Goal: Information Seeking & Learning: Learn about a topic

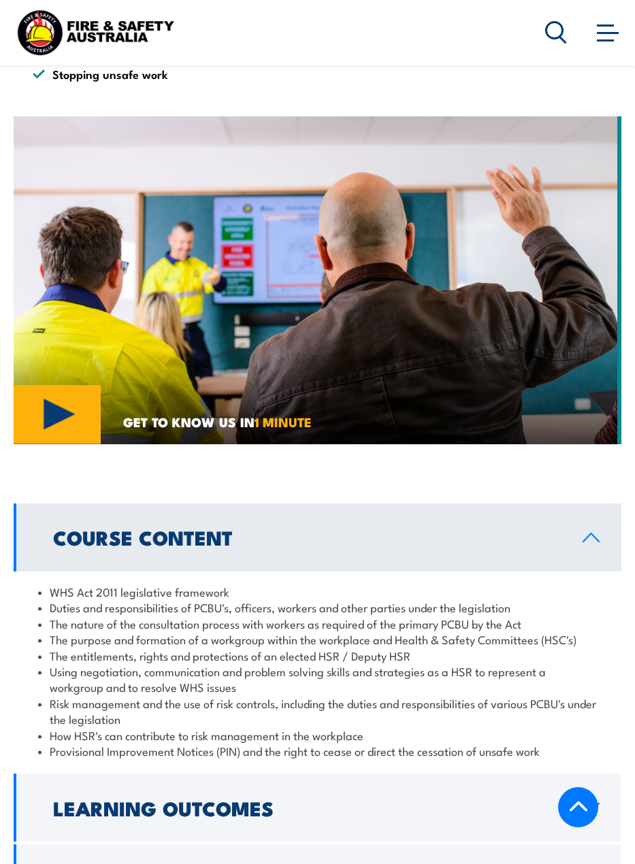
scroll to position [1225, 0]
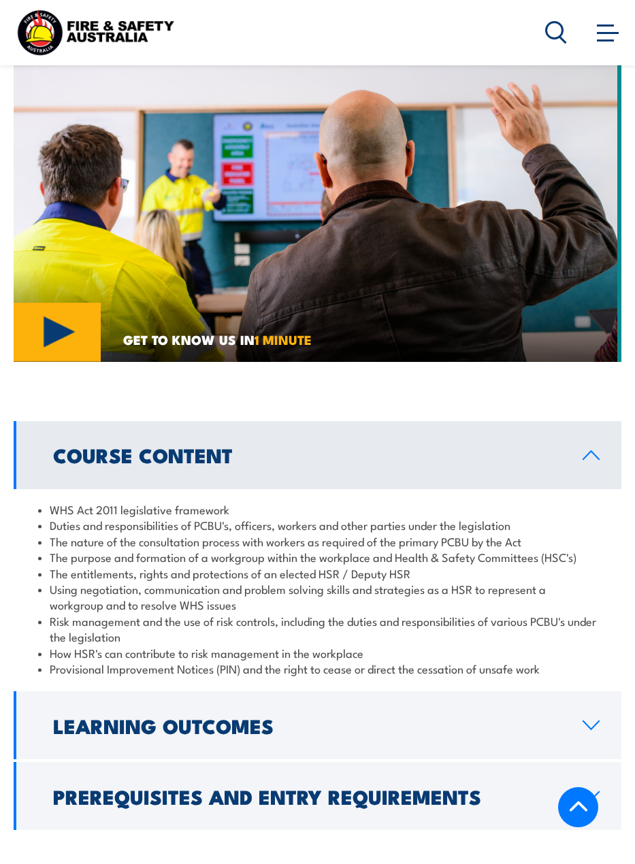
click at [246, 717] on h2 "Learning Outcomes" at bounding box center [307, 726] width 508 height 18
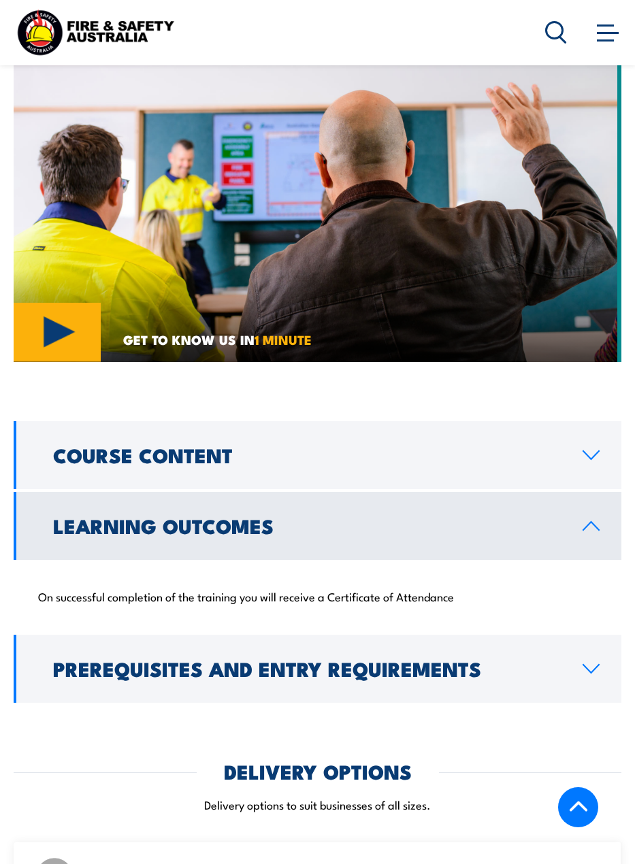
click at [291, 659] on h2 "Prerequisites and Entry Requirements" at bounding box center [307, 668] width 508 height 18
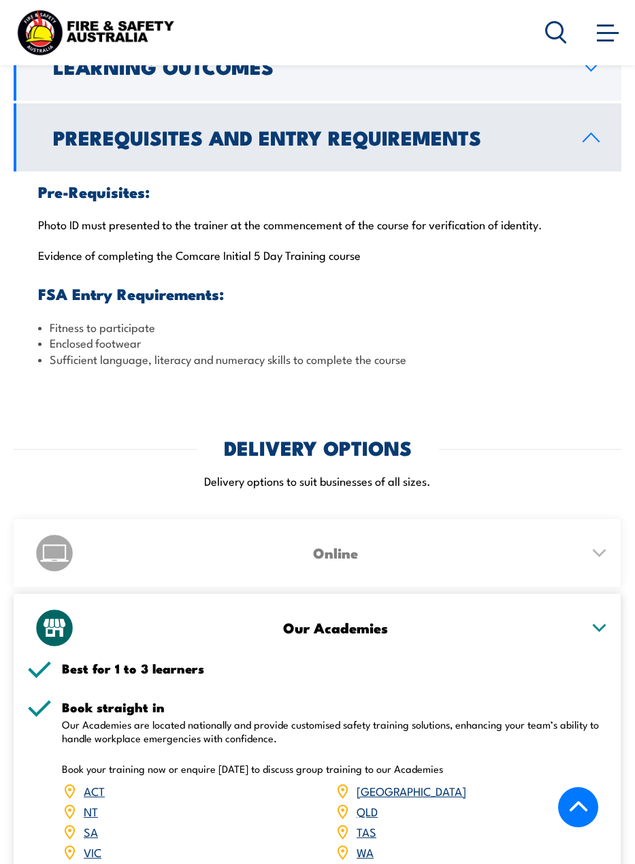
scroll to position [1701, 0]
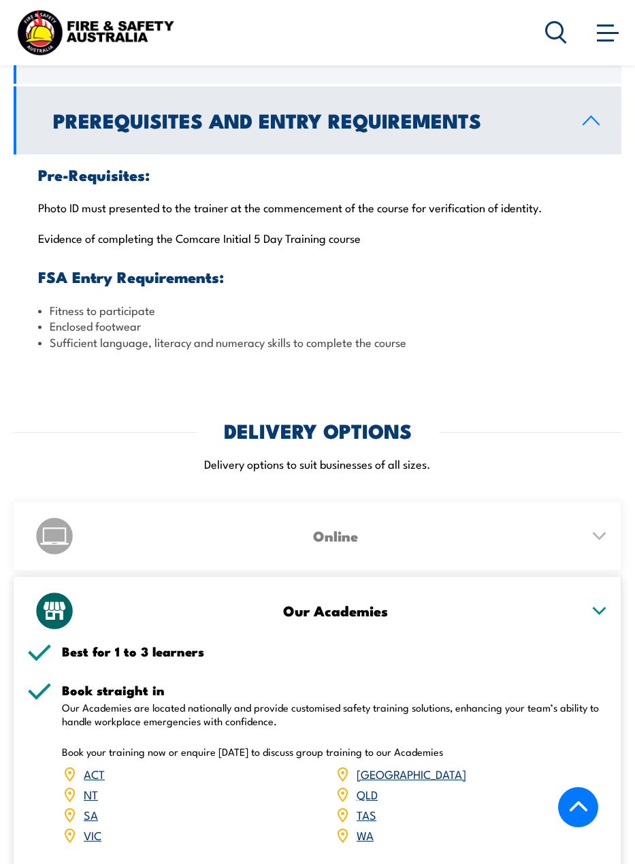
click at [336, 502] on div "Online" at bounding box center [317, 536] width 581 height 68
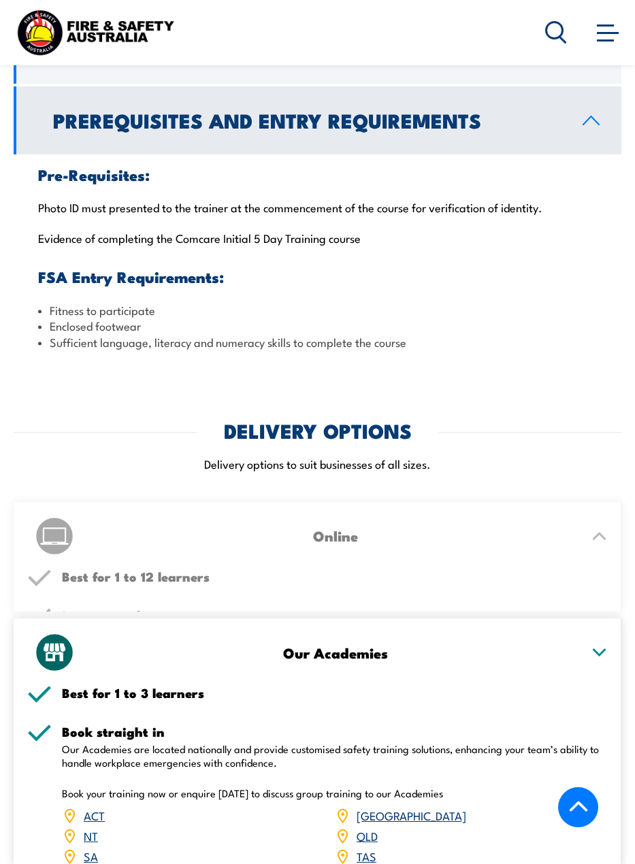
click at [338, 570] on h5 "Best for 1 to 12 learners" at bounding box center [335, 576] width 546 height 13
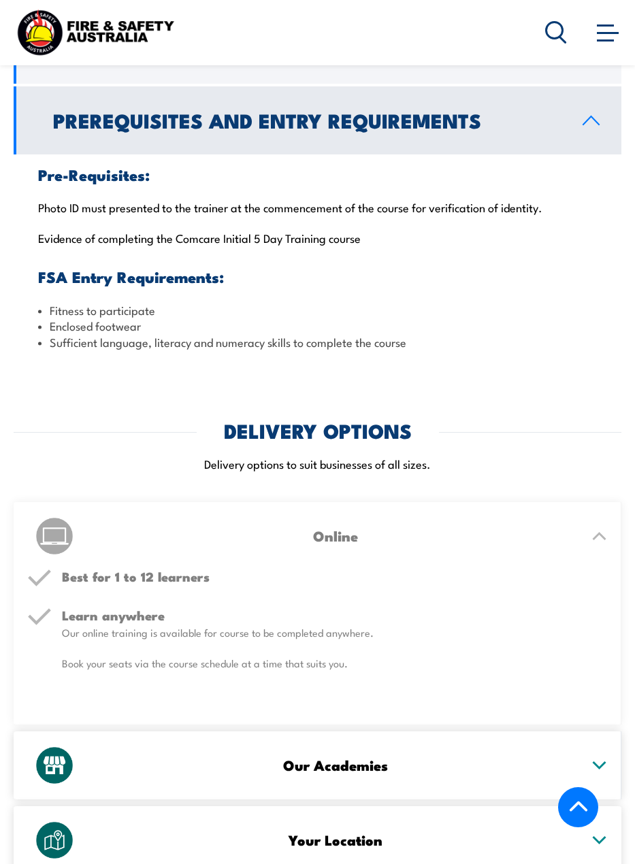
scroll to position [1906, 0]
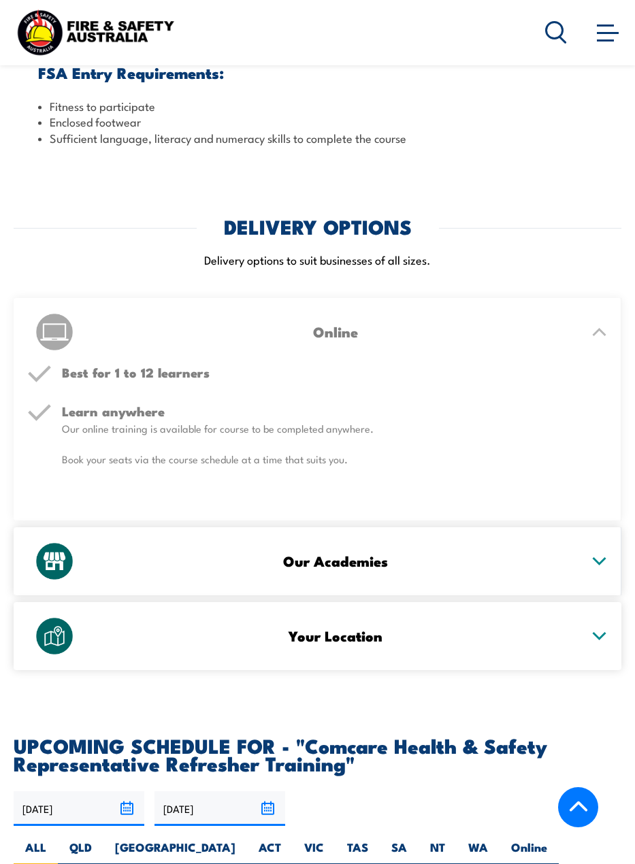
click at [338, 559] on div "Our Academies" at bounding box center [317, 561] width 581 height 68
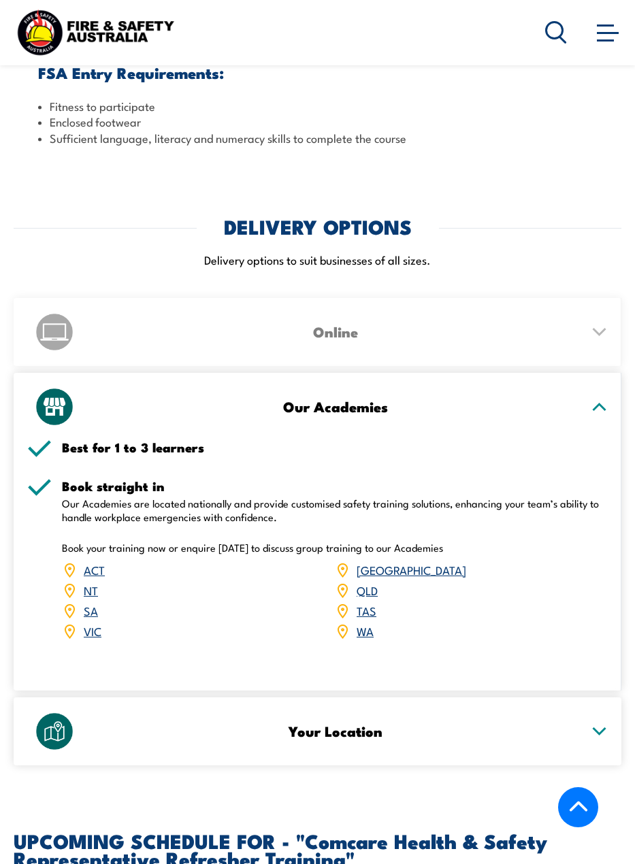
click at [333, 757] on div "COURSES > Work Health & Safety Training (WHS) Comcare Health & Safety Represent…" at bounding box center [317, 151] width 635 height 4114
click at [334, 703] on div "Your Location" at bounding box center [317, 732] width 581 height 68
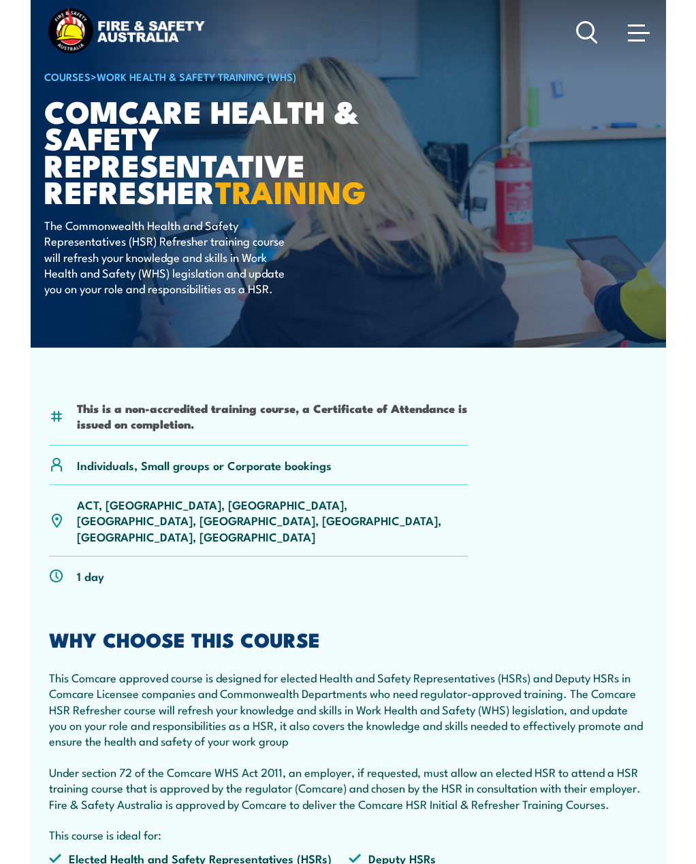
scroll to position [0, 0]
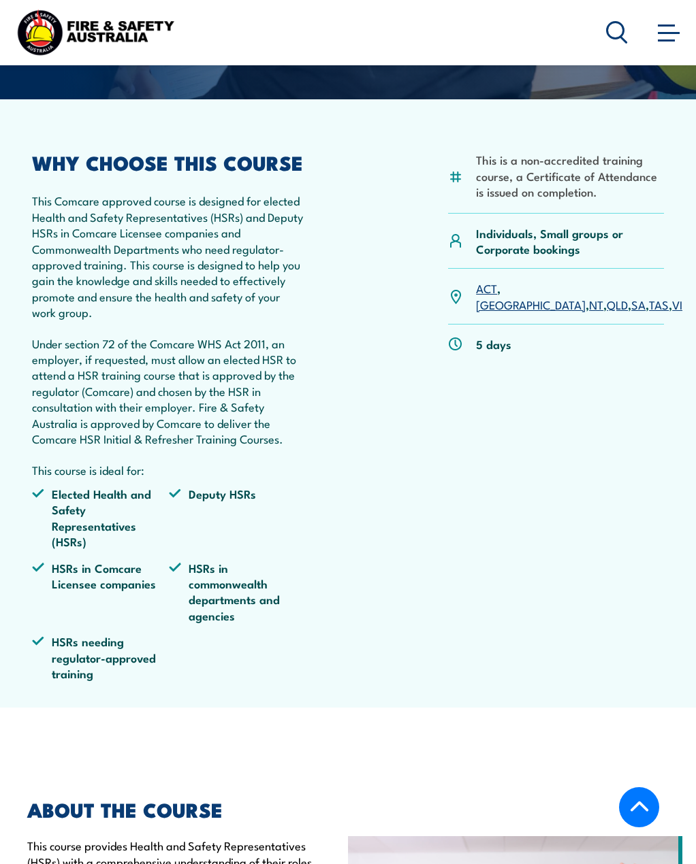
scroll to position [340, 0]
